Goal: Task Accomplishment & Management: Use online tool/utility

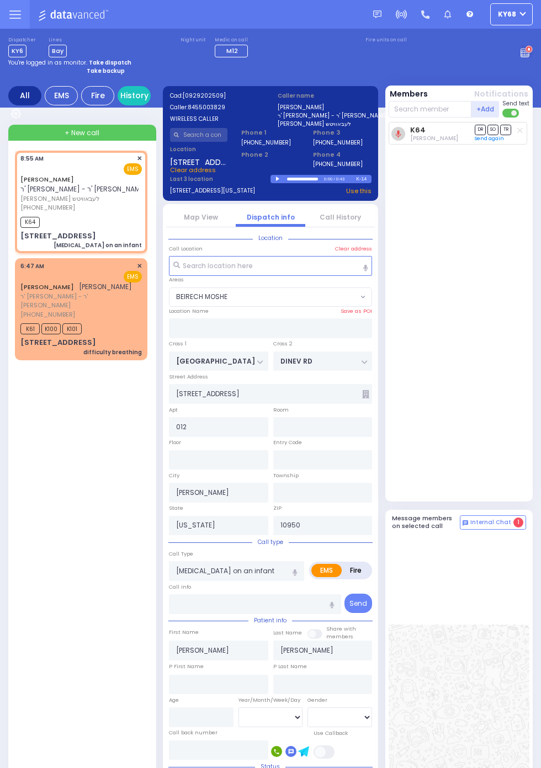
select select "BEIRECH MOSHE"
select select
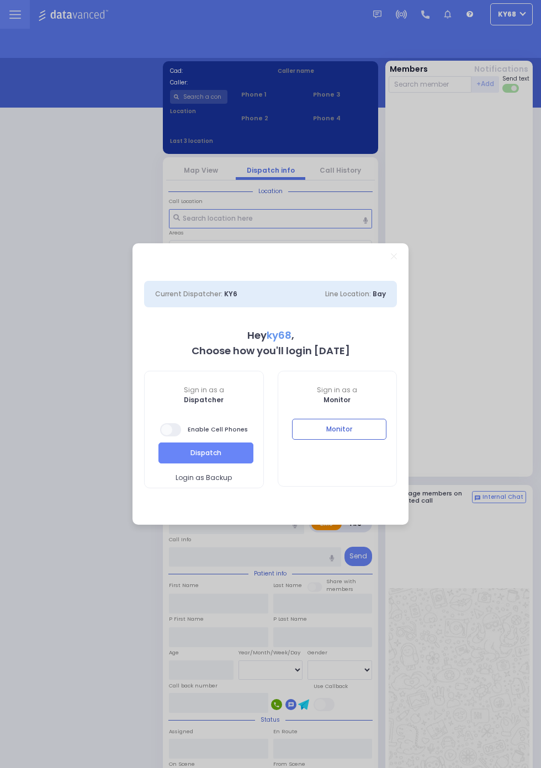
select select "12"
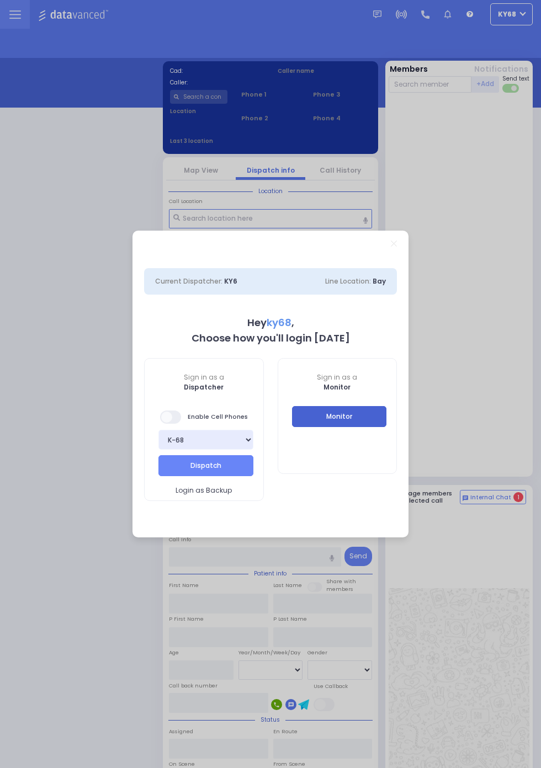
click at [374, 417] on button "Monitor" at bounding box center [339, 416] width 95 height 21
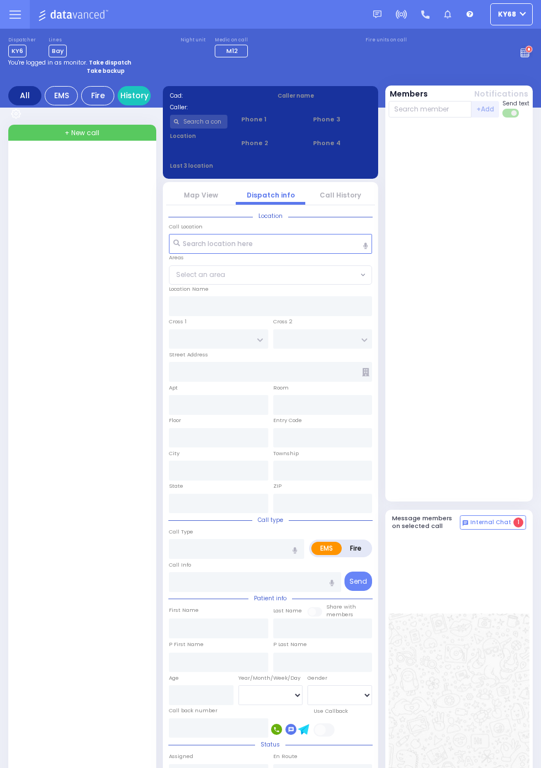
click at [531, 47] on circle at bounding box center [528, 49] width 7 height 7
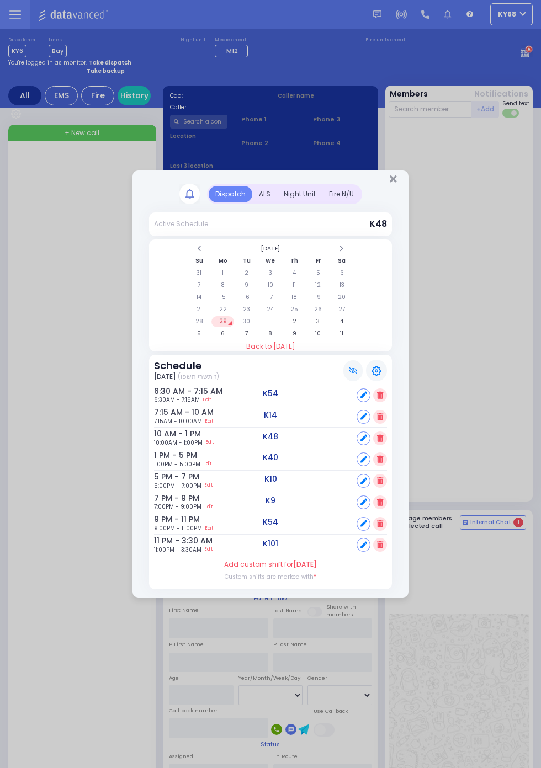
click at [277, 203] on div "ALS" at bounding box center [264, 194] width 25 height 17
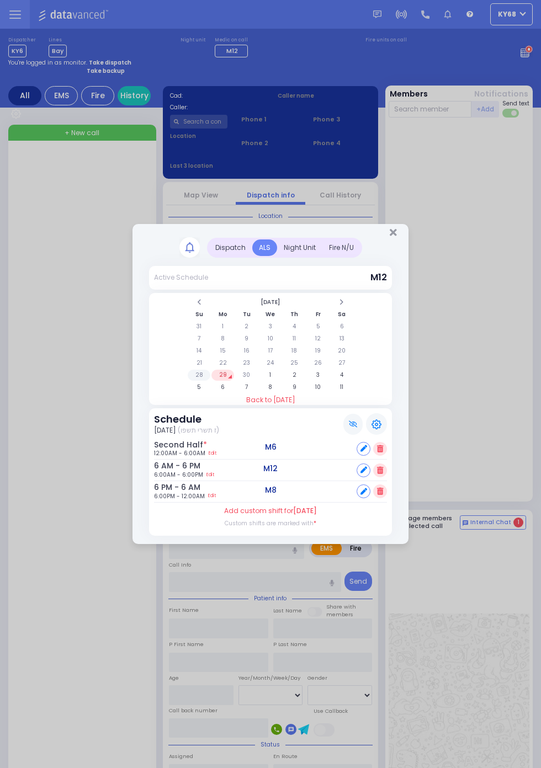
click at [210, 381] on td "28" at bounding box center [199, 375] width 23 height 11
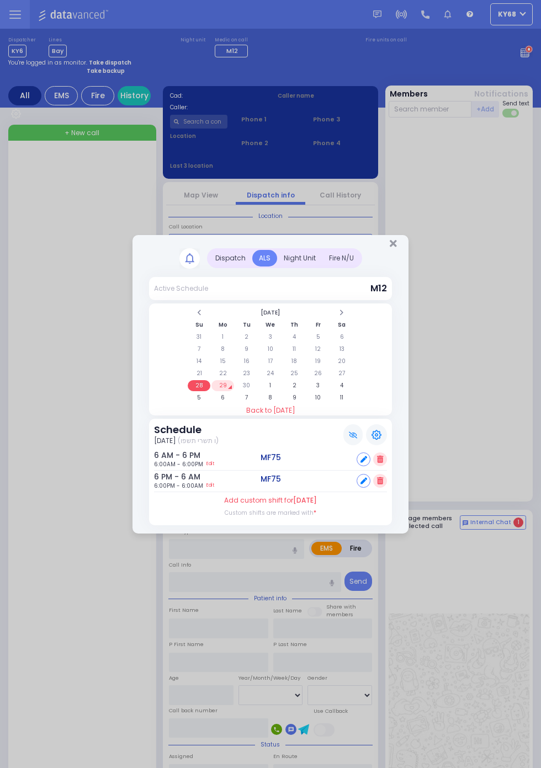
click at [227, 387] on td "29" at bounding box center [222, 385] width 23 height 11
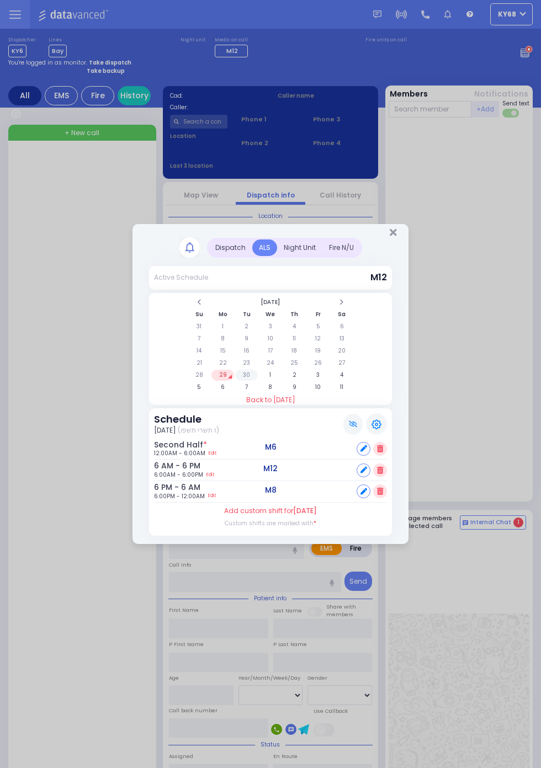
click at [258, 381] on td "30" at bounding box center [246, 375] width 23 height 11
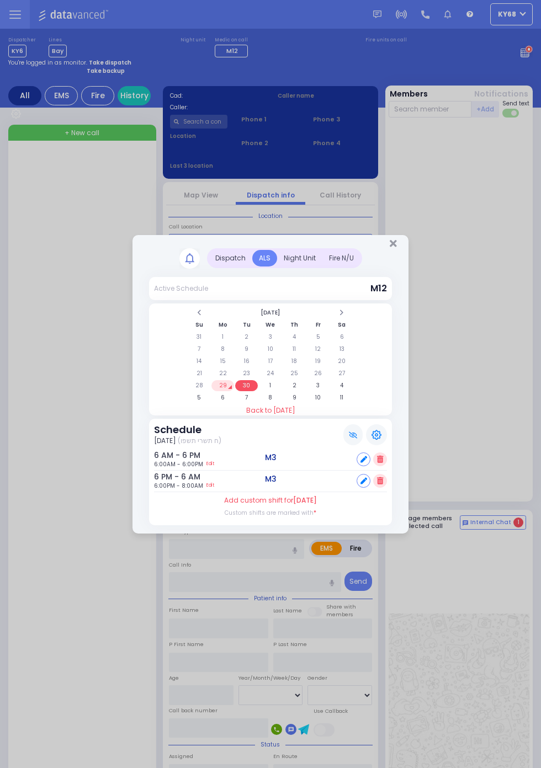
click at [234, 391] on td "29" at bounding box center [222, 385] width 23 height 11
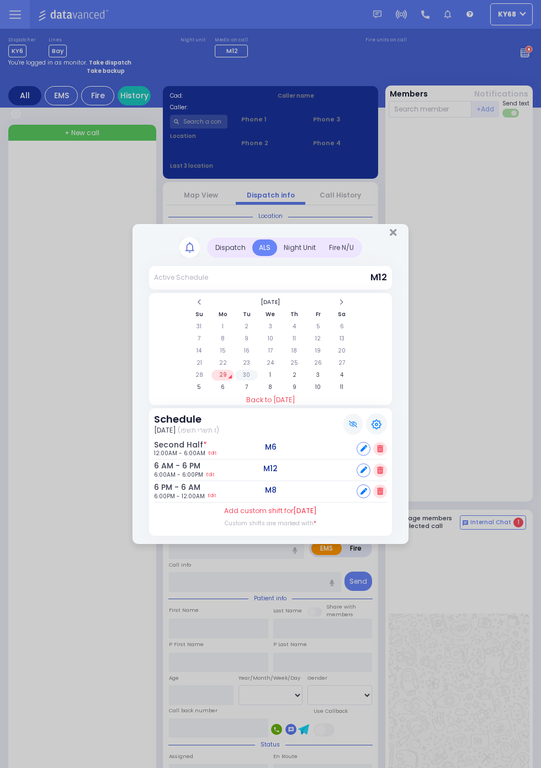
click at [247, 374] on td "30" at bounding box center [246, 375] width 23 height 11
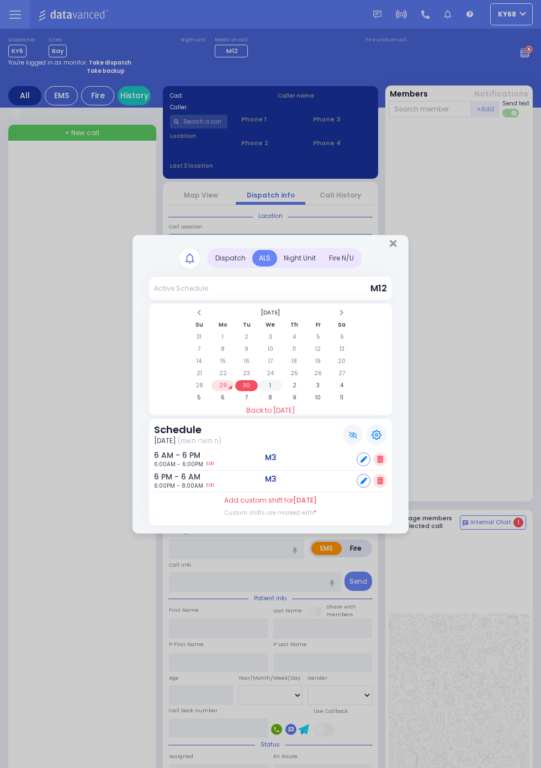
click at [281, 391] on td "1" at bounding box center [270, 385] width 23 height 11
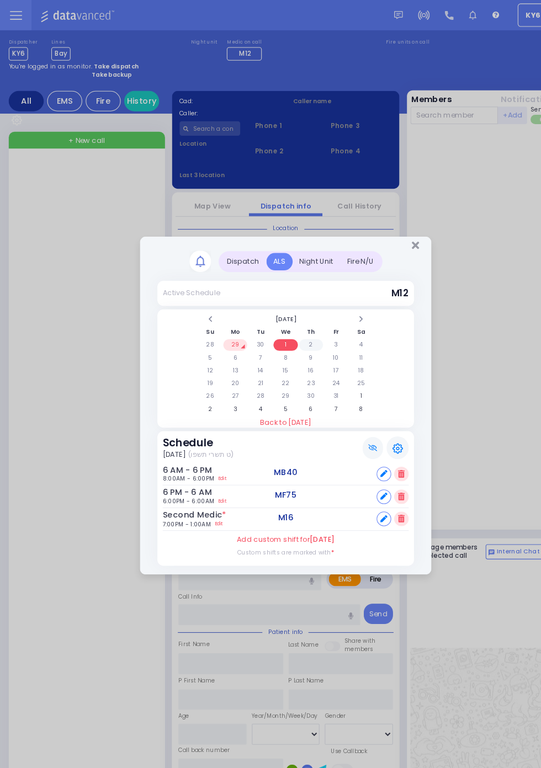
click at [306, 332] on td "2" at bounding box center [294, 326] width 23 height 11
click at [317, 327] on td "3" at bounding box center [318, 326] width 23 height 11
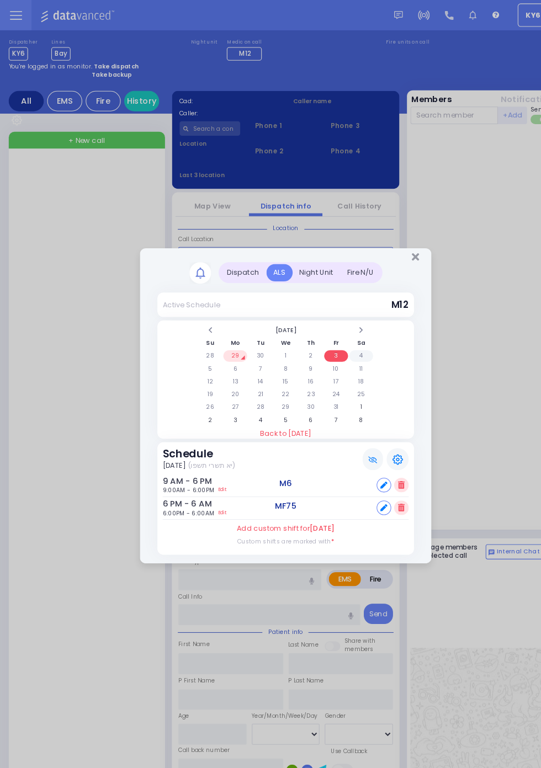
click at [343, 336] on td "4" at bounding box center [342, 337] width 23 height 11
click at [210, 355] on td "5" at bounding box center [199, 349] width 23 height 11
click at [225, 346] on td "6" at bounding box center [222, 349] width 23 height 11
click at [247, 349] on td "7" at bounding box center [246, 349] width 23 height 11
